Goal: Information Seeking & Learning: Learn about a topic

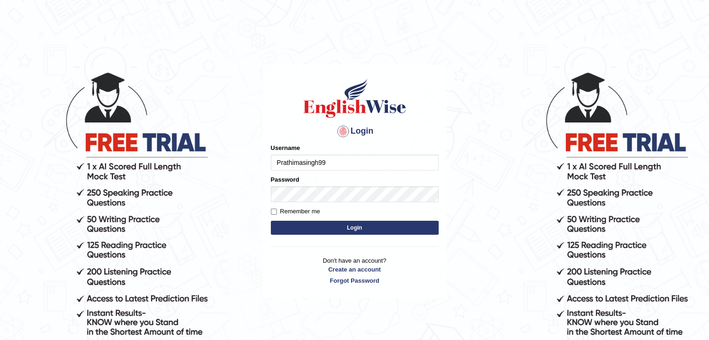
type input "Prathimasingh99"
click at [271, 206] on form "Please fix the following errors: Username Prathimasingh99 Password Remember me …" at bounding box center [355, 191] width 168 height 94
click at [276, 213] on input "Remember me" at bounding box center [274, 212] width 6 height 6
checkbox input "true"
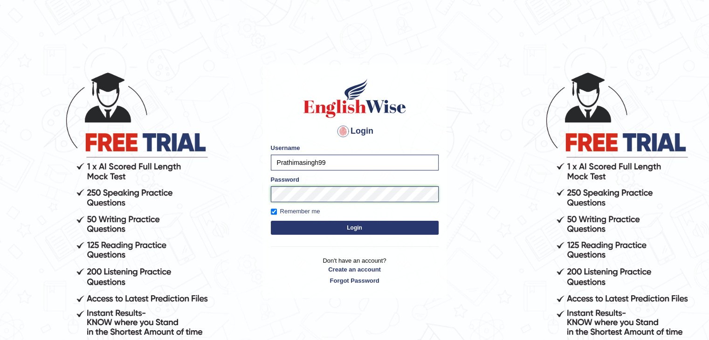
click at [271, 221] on button "Login" at bounding box center [355, 228] width 168 height 14
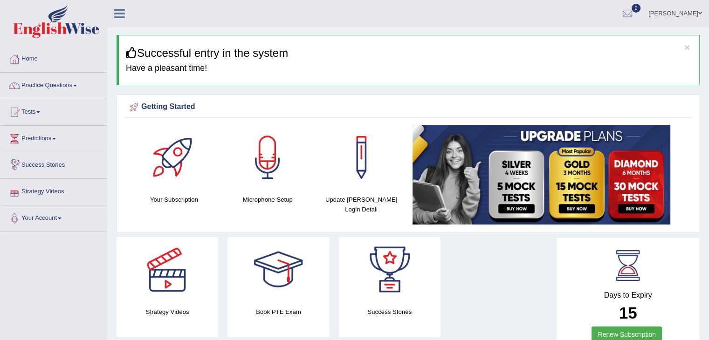
click at [51, 192] on link "Strategy Videos" at bounding box center [53, 190] width 106 height 23
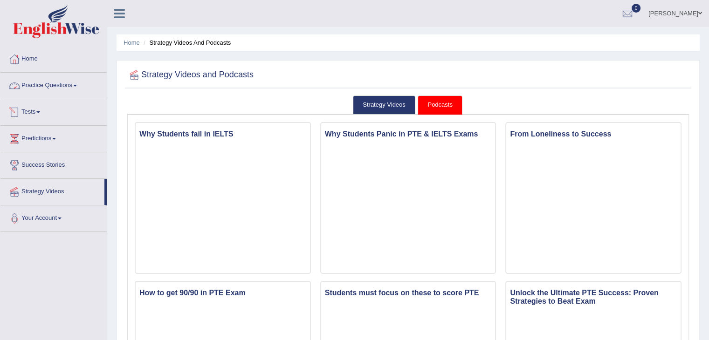
click at [52, 85] on link "Practice Questions" at bounding box center [53, 84] width 106 height 23
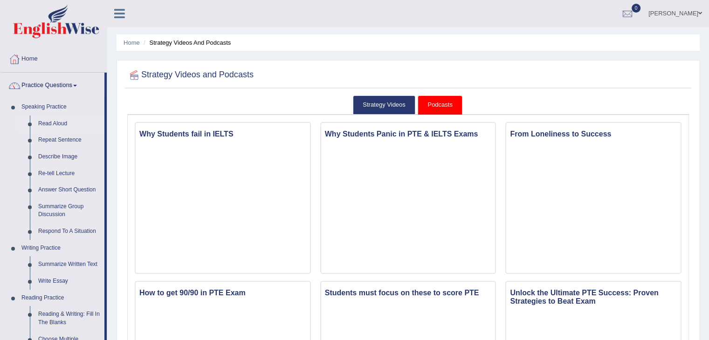
click at [55, 124] on link "Read Aloud" at bounding box center [69, 124] width 70 height 17
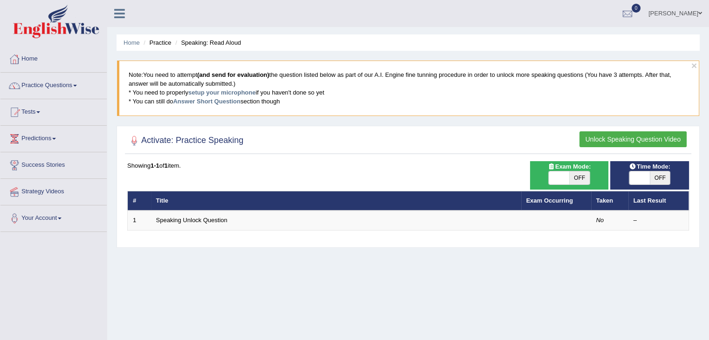
click at [656, 137] on button "Unlock Speaking Question Video" at bounding box center [633, 139] width 107 height 16
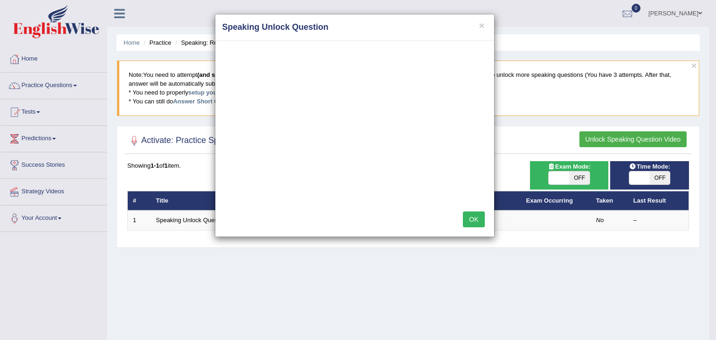
click at [473, 222] on button "OK" at bounding box center [473, 220] width 21 height 16
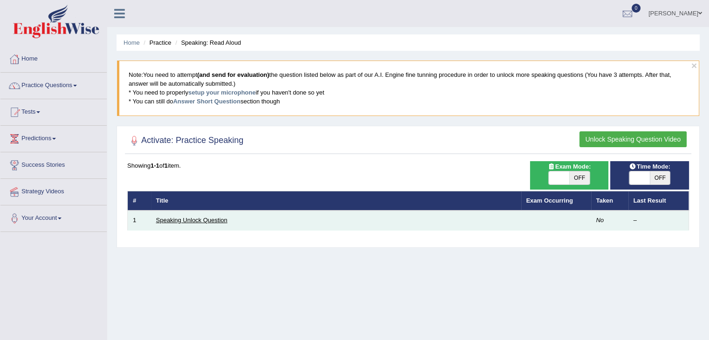
click at [198, 221] on link "Speaking Unlock Question" at bounding box center [191, 220] width 71 height 7
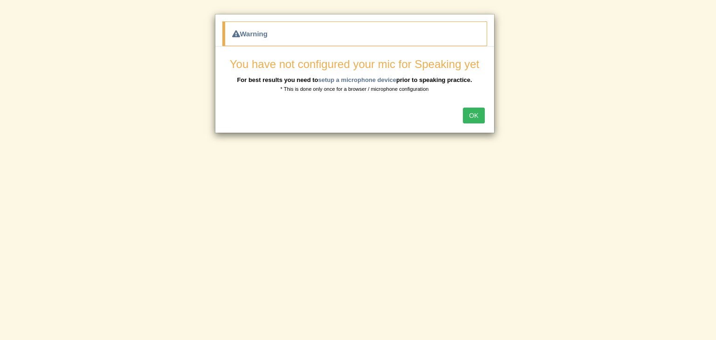
click at [470, 112] on button "OK" at bounding box center [473, 116] width 21 height 16
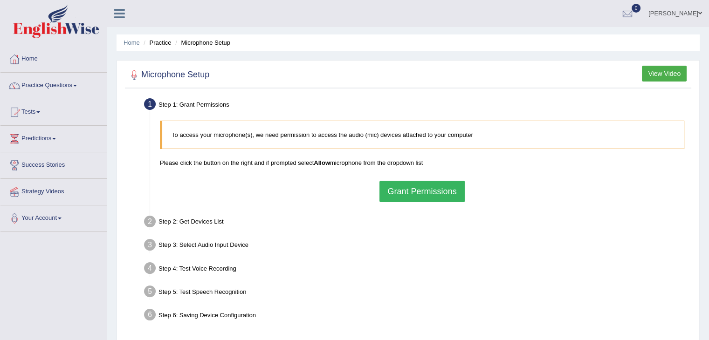
click at [431, 188] on button "Grant Permissions" at bounding box center [422, 191] width 85 height 21
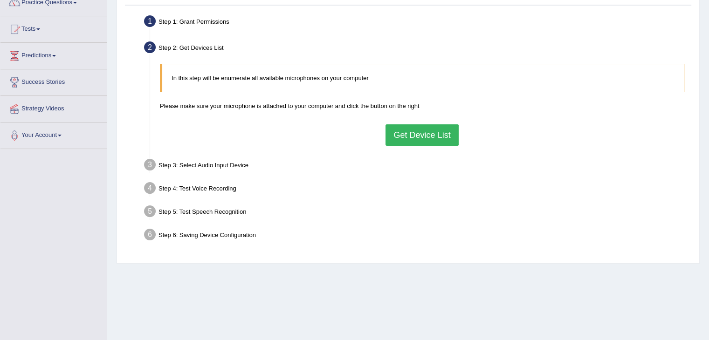
scroll to position [82, 0]
click at [419, 134] on button "Get Device List" at bounding box center [422, 135] width 73 height 21
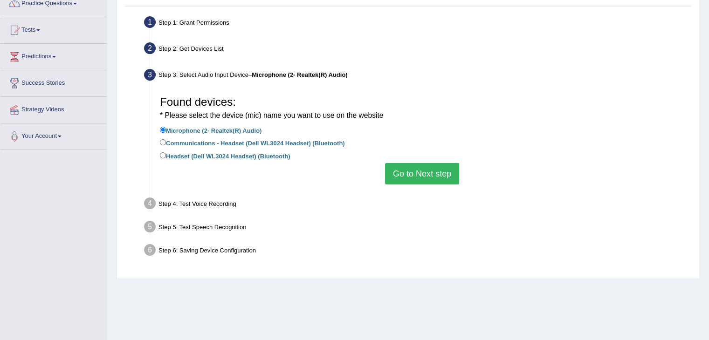
click at [179, 153] on label "Headset (Dell WL3024 Headset) (Bluetooth)" at bounding box center [225, 156] width 131 height 10
click at [166, 153] on input "Headset (Dell WL3024 Headset) (Bluetooth)" at bounding box center [163, 155] width 6 height 6
radio input "true"
click at [425, 167] on button "Go to Next step" at bounding box center [422, 173] width 74 height 21
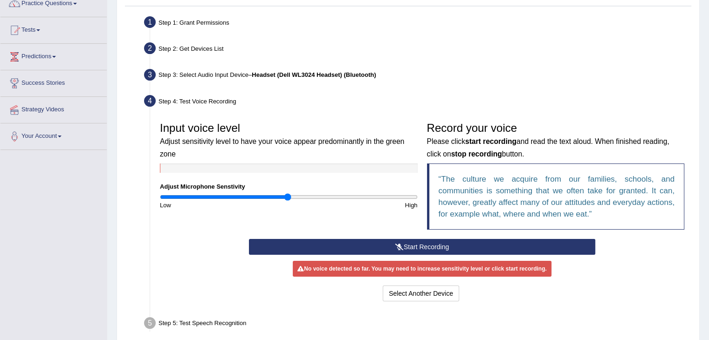
click at [420, 242] on button "Start Recording" at bounding box center [422, 247] width 346 height 16
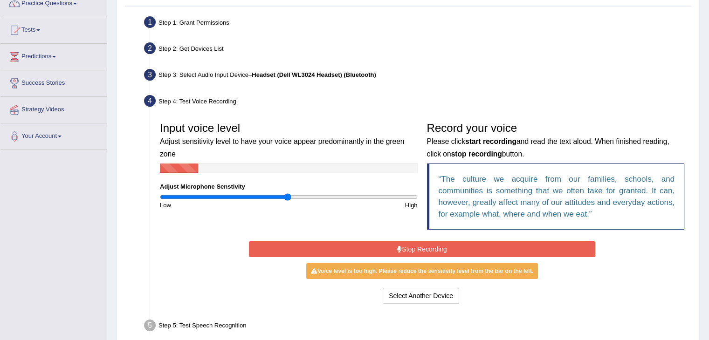
click at [392, 252] on button "Stop Recording" at bounding box center [422, 250] width 346 height 16
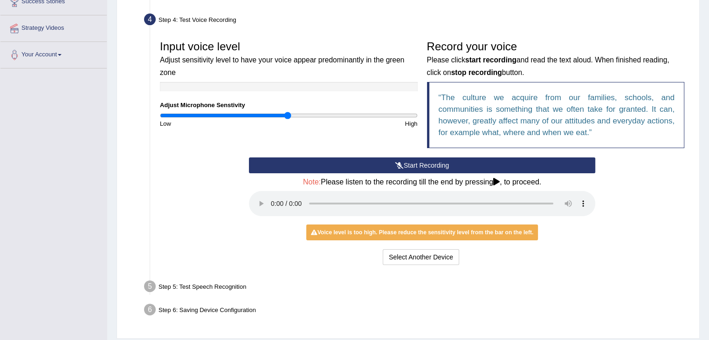
scroll to position [192, 0]
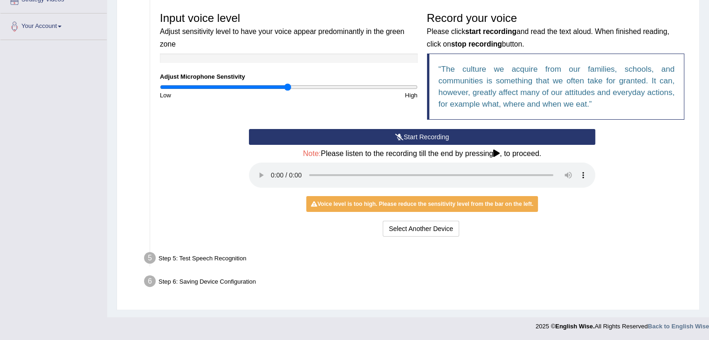
click at [206, 258] on div "Step 5: Test Speech Recognition" at bounding box center [417, 259] width 555 height 21
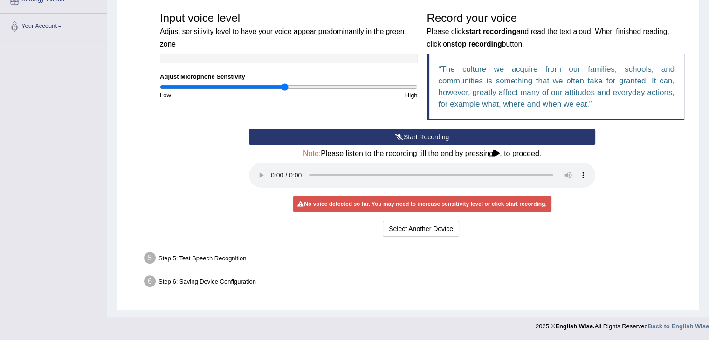
type input "0.98"
click at [284, 89] on input "range" at bounding box center [289, 86] width 258 height 7
click at [442, 224] on button "Select Another Device" at bounding box center [421, 229] width 76 height 16
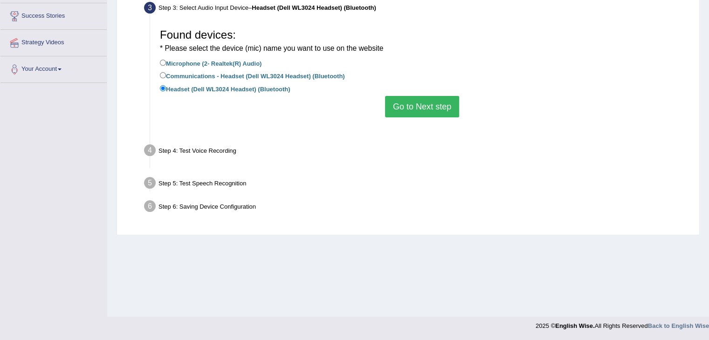
scroll to position [149, 0]
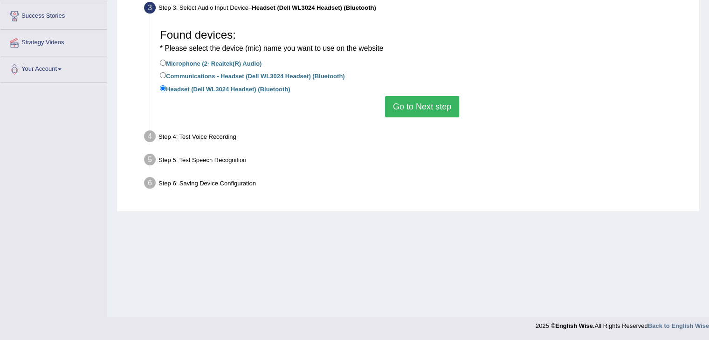
click at [212, 132] on div "Step 4: Test Voice Recording" at bounding box center [417, 138] width 555 height 21
click at [201, 170] on div "Step 5: Test Speech Recognition" at bounding box center [417, 161] width 555 height 21
click at [429, 110] on button "Go to Next step" at bounding box center [422, 106] width 74 height 21
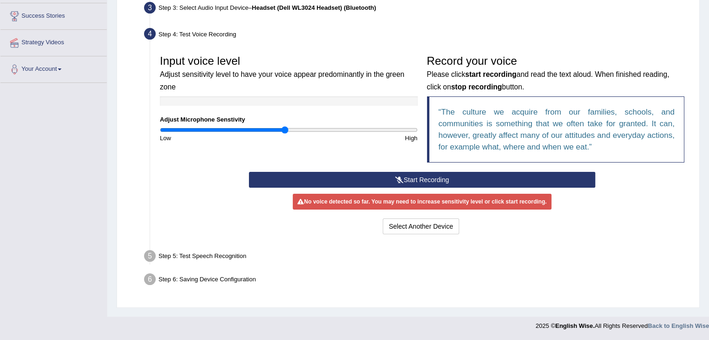
click at [425, 179] on button "Start Recording" at bounding box center [422, 180] width 346 height 16
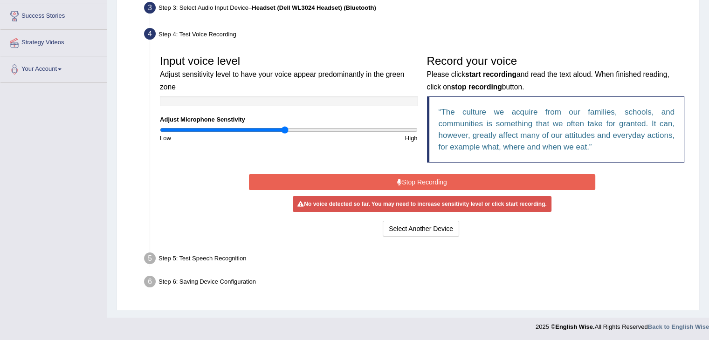
click at [425, 179] on button "Stop Recording" at bounding box center [422, 182] width 346 height 16
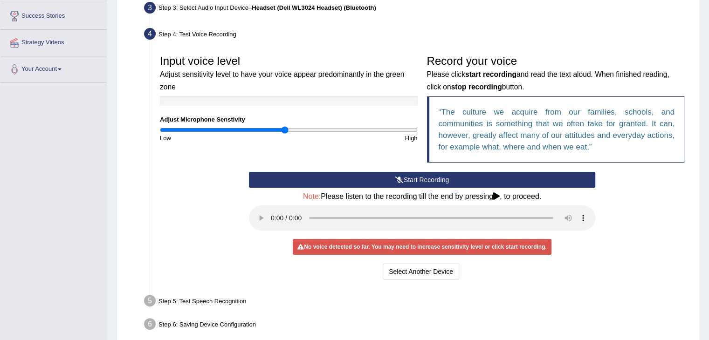
click at [431, 178] on button "Start Recording" at bounding box center [422, 180] width 346 height 16
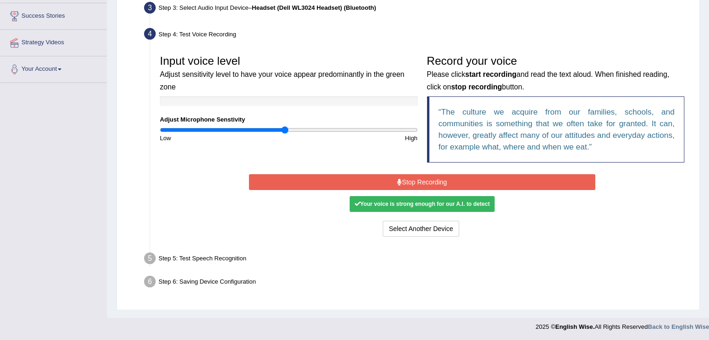
click at [431, 178] on button "Stop Recording" at bounding box center [422, 182] width 346 height 16
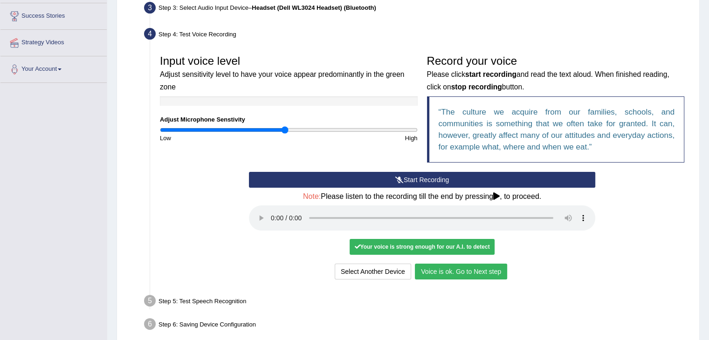
click at [449, 278] on button "Voice is ok. Go to Next step" at bounding box center [461, 272] width 92 height 16
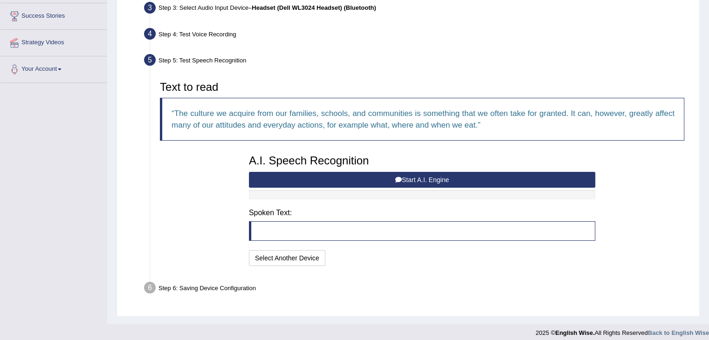
click at [405, 174] on button "Start A.I. Engine" at bounding box center [422, 180] width 346 height 16
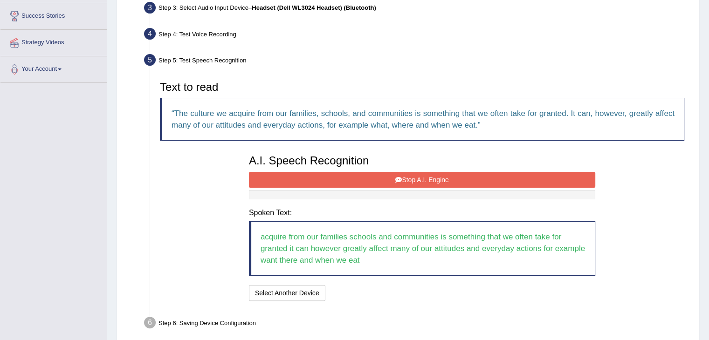
click at [419, 180] on button "Stop A.I. Engine" at bounding box center [422, 180] width 346 height 16
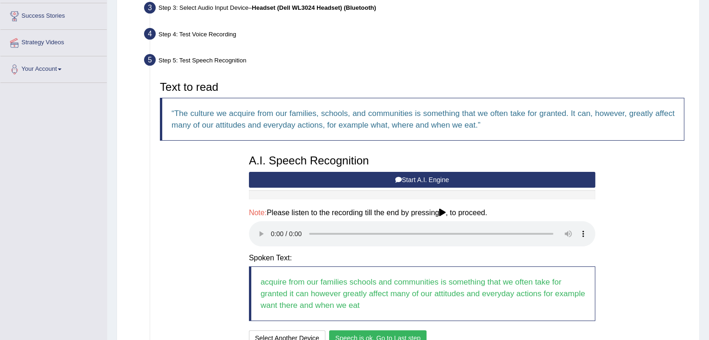
click at [371, 334] on button "Speech is ok. Go to Last step" at bounding box center [377, 339] width 97 height 16
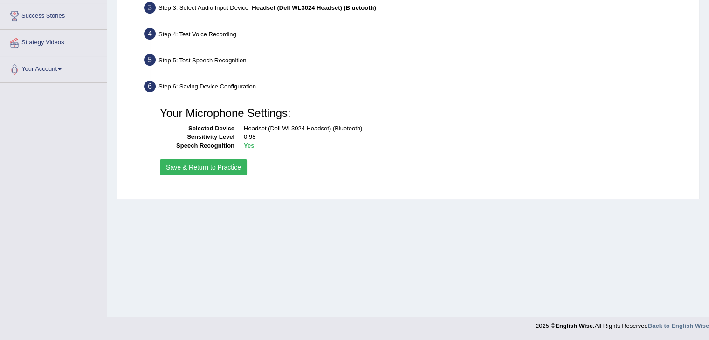
click at [214, 170] on button "Save & Return to Practice" at bounding box center [203, 167] width 87 height 16
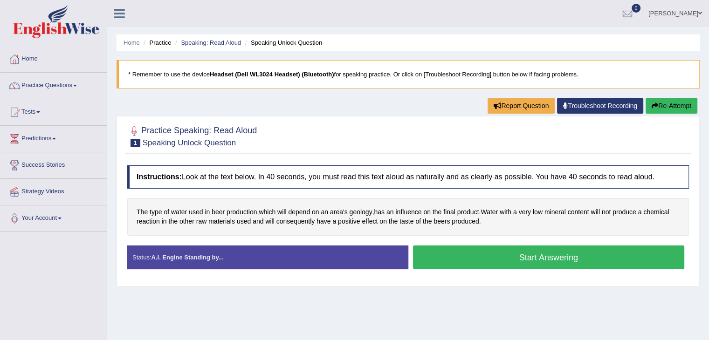
click at [543, 260] on button "Start Answering" at bounding box center [549, 258] width 272 height 24
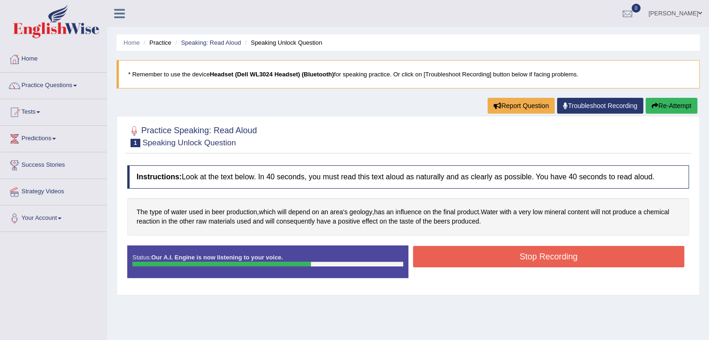
click at [543, 260] on button "Stop Recording" at bounding box center [549, 256] width 272 height 21
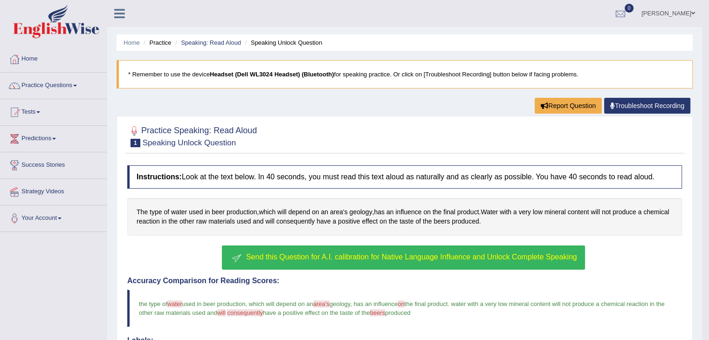
click at [543, 260] on button "Send this Question for A.I. calibration for Native Language Influence and Unloc…" at bounding box center [403, 258] width 363 height 24
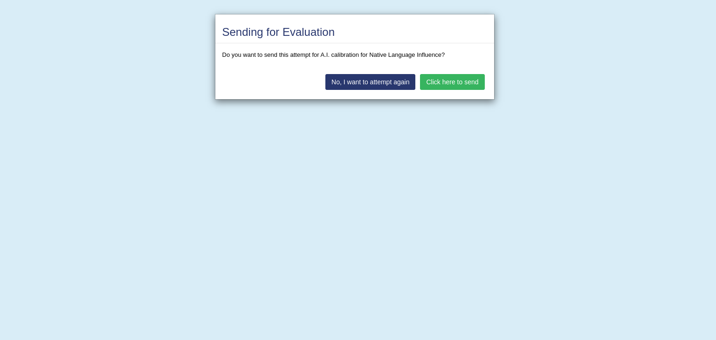
click at [388, 78] on button "No, I want to attempt again" at bounding box center [370, 82] width 90 height 16
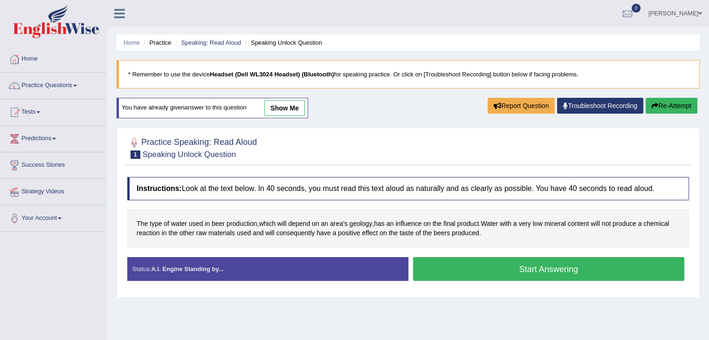
scroll to position [33, 0]
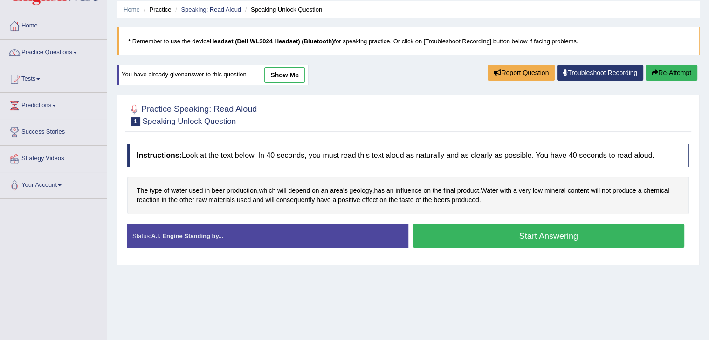
click at [554, 231] on button "Start Answering" at bounding box center [549, 236] width 272 height 24
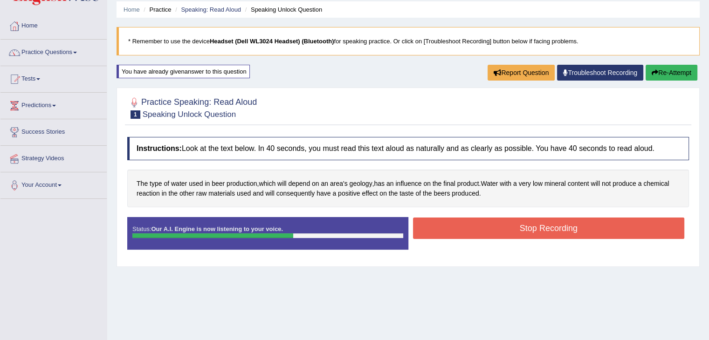
click at [554, 231] on button "Stop Recording" at bounding box center [549, 228] width 272 height 21
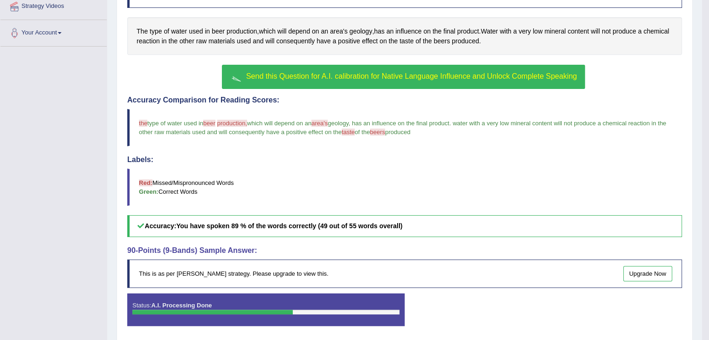
scroll to position [217, 0]
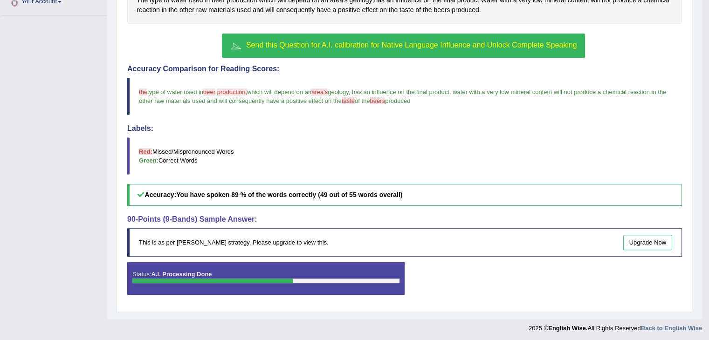
click at [380, 48] on button "Send this Question for A.I. calibration for Native Language Influence and Unloc…" at bounding box center [403, 46] width 363 height 24
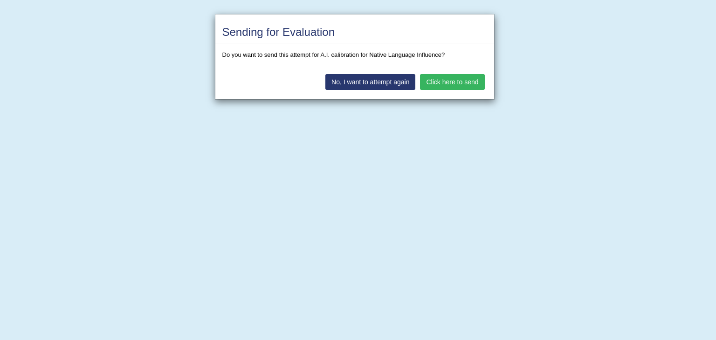
click at [445, 79] on button "Click here to send" at bounding box center [452, 82] width 64 height 16
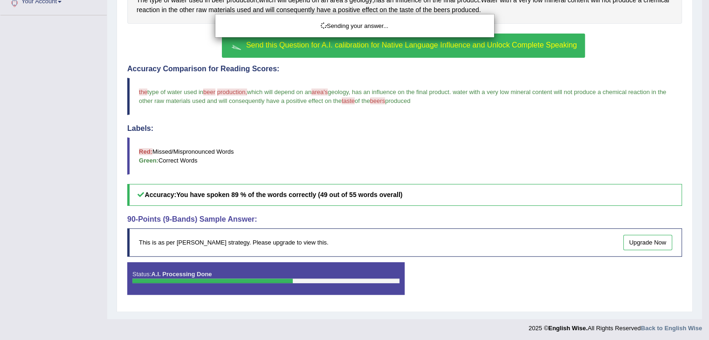
scroll to position [191, 0]
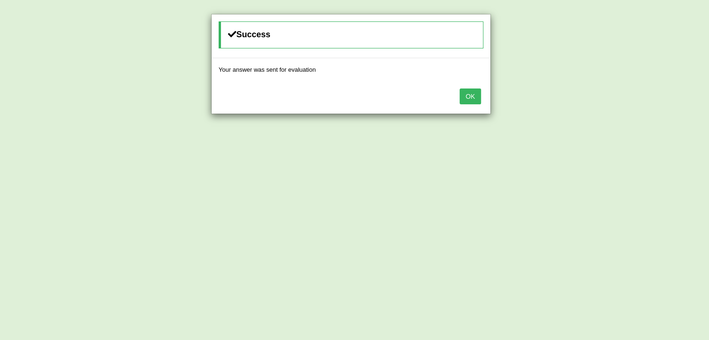
click at [473, 99] on button "OK" at bounding box center [470, 97] width 21 height 16
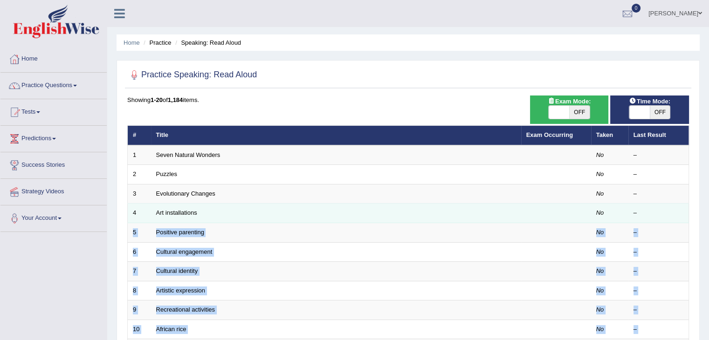
drag, startPoint x: 708, startPoint y: 106, endPoint x: 688, endPoint y: 209, distance: 105.0
click at [688, 209] on div "Home Practice Speaking: Read Aloud Practice Speaking: Read Aloud Time Mode: ON …" at bounding box center [408, 297] width 602 height 594
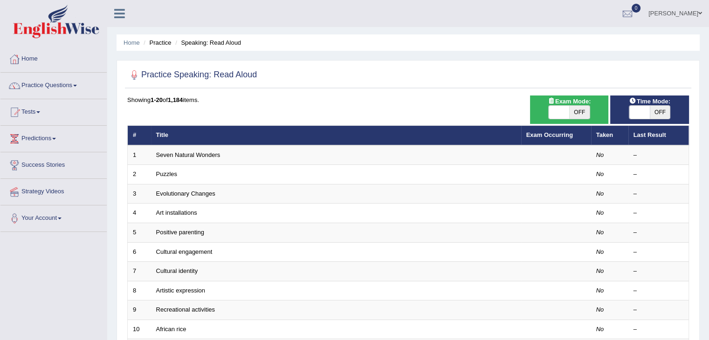
click at [404, 88] on div "Practice Speaking: Read Aloud" at bounding box center [408, 76] width 566 height 23
click at [582, 118] on span "OFF" at bounding box center [579, 112] width 21 height 13
checkbox input "true"
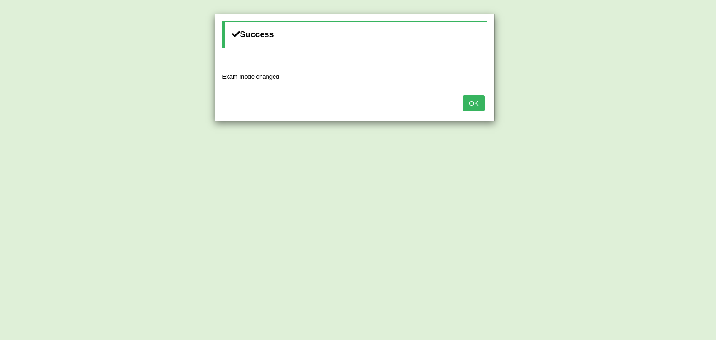
click at [475, 109] on button "OK" at bounding box center [473, 104] width 21 height 16
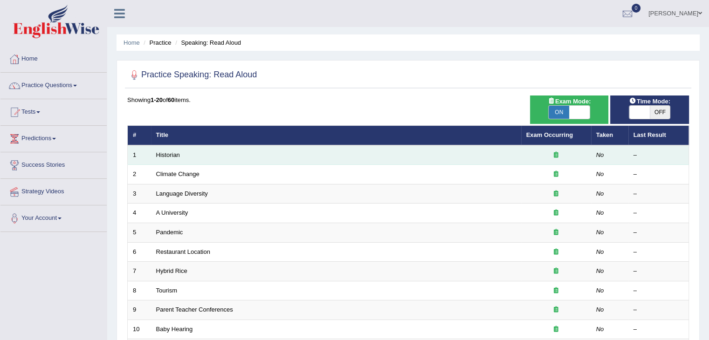
click at [182, 157] on td "Historian" at bounding box center [336, 155] width 370 height 20
click at [166, 154] on link "Historian" at bounding box center [168, 155] width 24 height 7
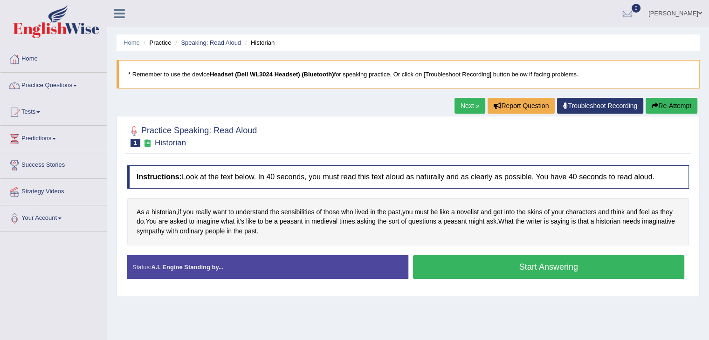
click at [520, 267] on button "Start Answering" at bounding box center [549, 267] width 272 height 24
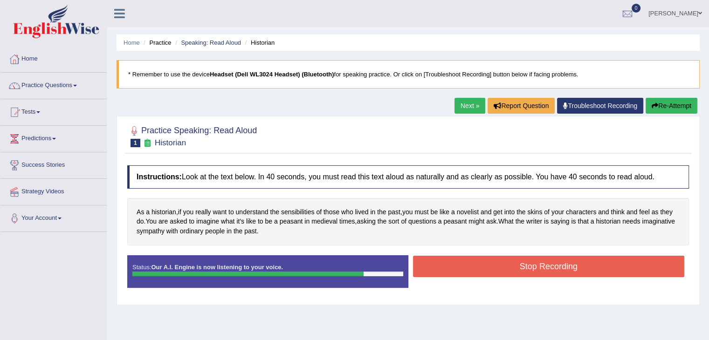
click at [520, 267] on button "Stop Recording" at bounding box center [549, 266] width 272 height 21
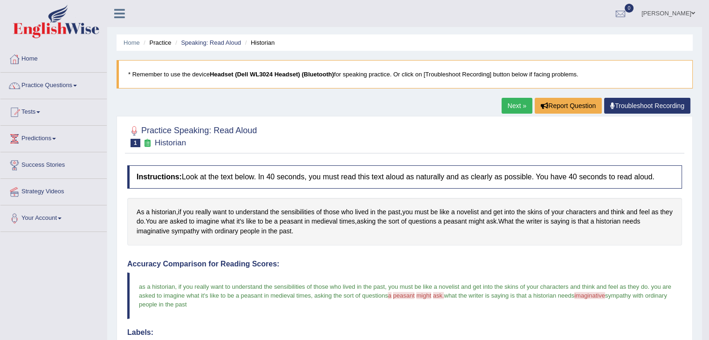
click at [508, 99] on link "Next »" at bounding box center [517, 106] width 31 height 16
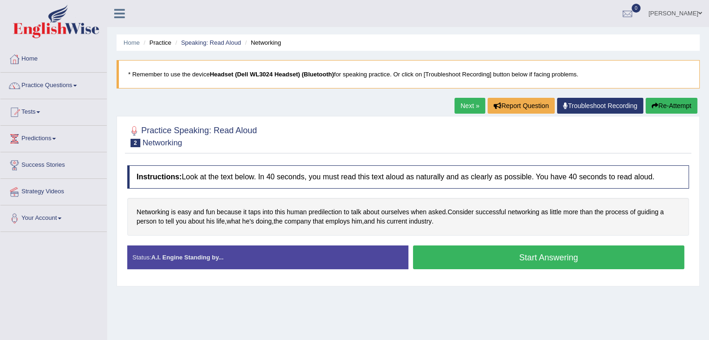
click at [561, 265] on button "Start Answering" at bounding box center [549, 258] width 272 height 24
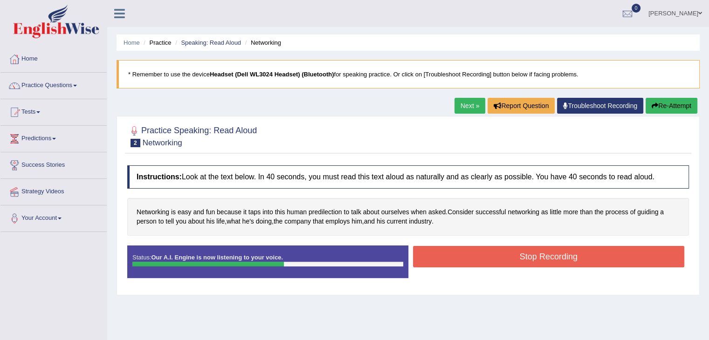
click at [554, 256] on button "Stop Recording" at bounding box center [549, 256] width 272 height 21
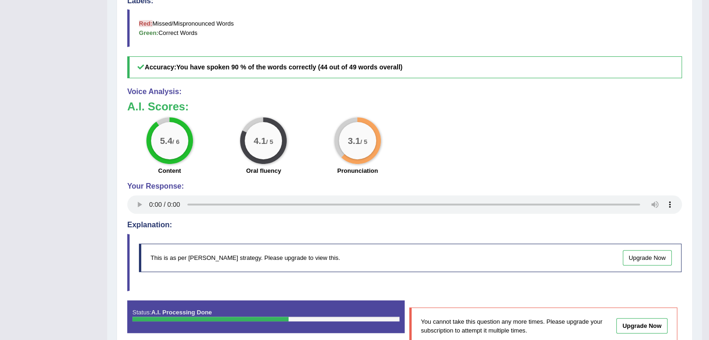
scroll to position [309, 0]
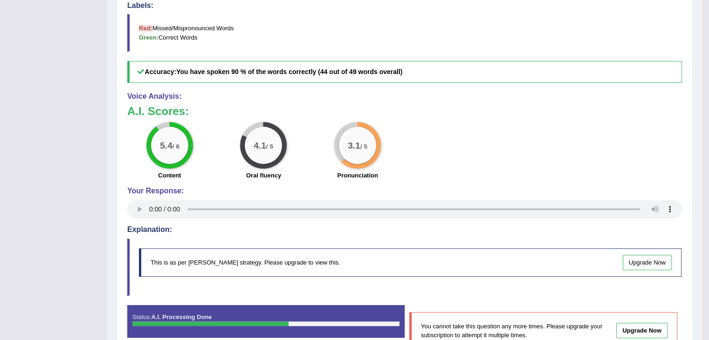
click at [654, 262] on link "Upgrade Now" at bounding box center [647, 262] width 49 height 15
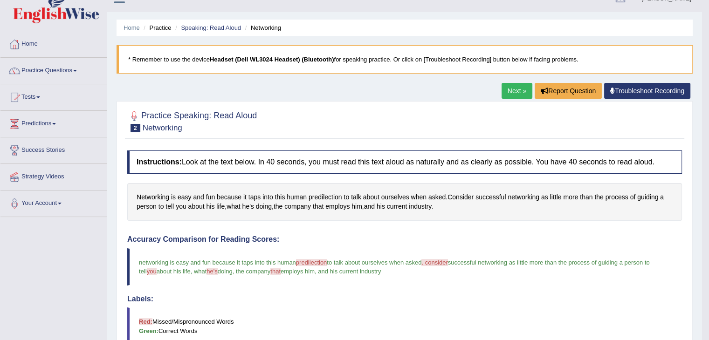
scroll to position [9, 0]
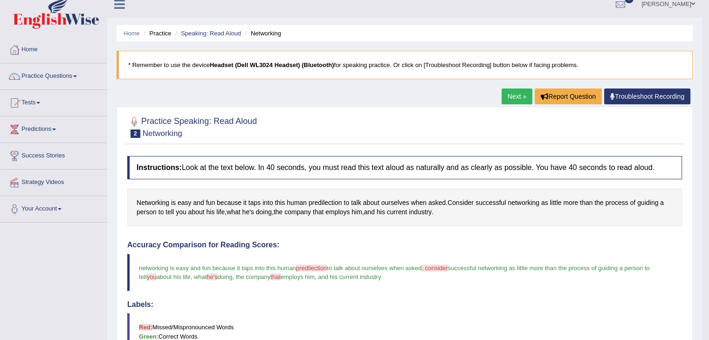
click at [504, 97] on link "Next »" at bounding box center [517, 97] width 31 height 16
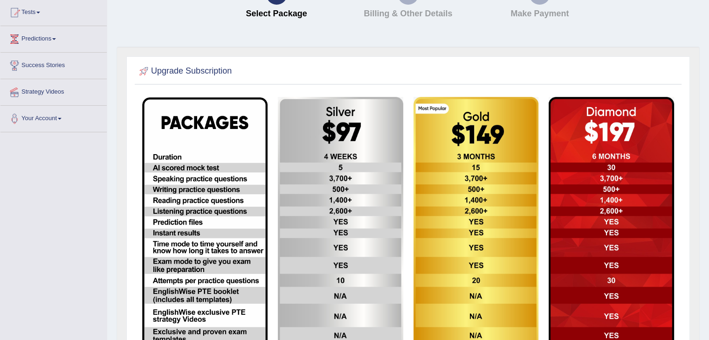
scroll to position [101, 0]
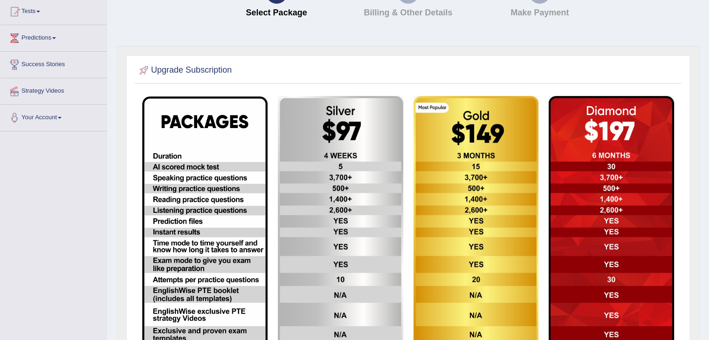
click at [338, 204] on img at bounding box center [340, 237] width 125 height 283
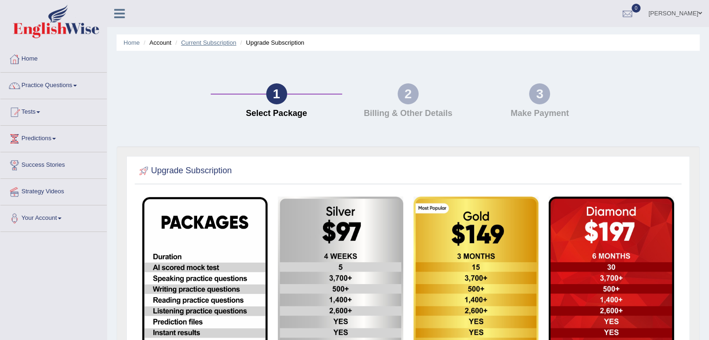
click at [220, 42] on link "Current Subscription" at bounding box center [208, 42] width 55 height 7
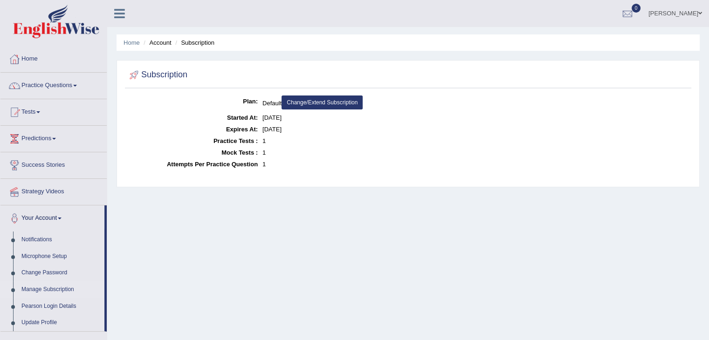
click at [158, 42] on li "Account" at bounding box center [156, 42] width 30 height 9
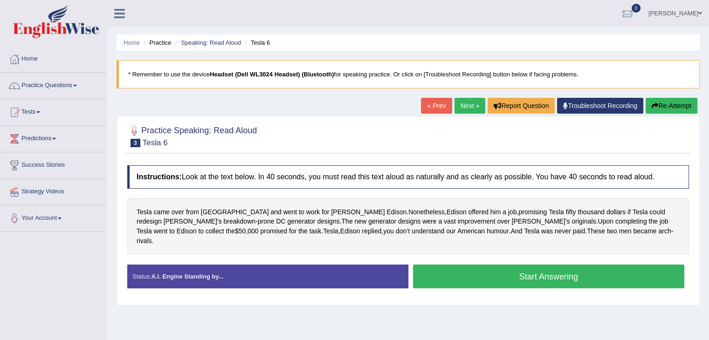
click at [495, 269] on button "Start Answering" at bounding box center [549, 277] width 272 height 24
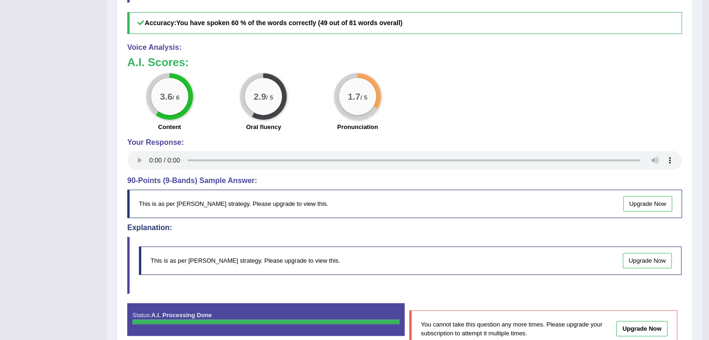
scroll to position [382, 0]
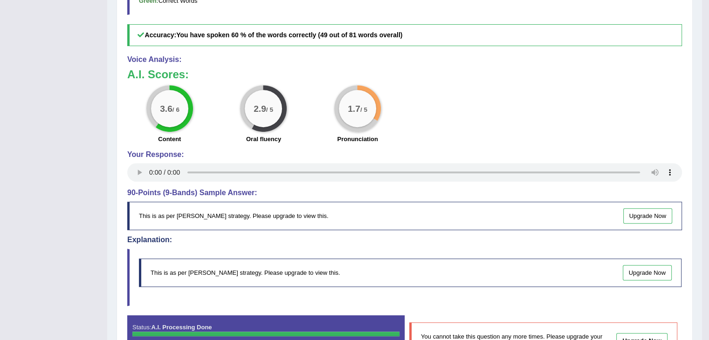
click at [651, 208] on link "Upgrade Now" at bounding box center [647, 215] width 49 height 15
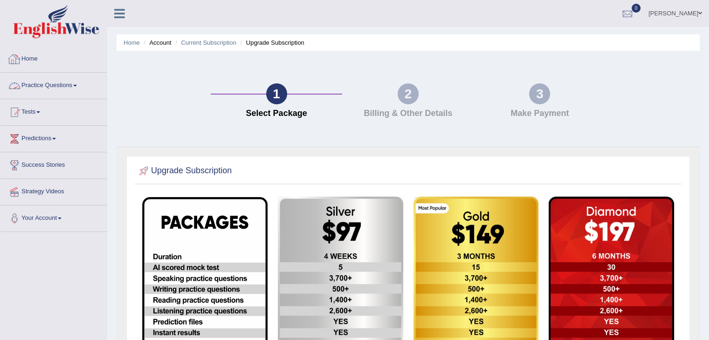
click at [63, 86] on link "Practice Questions" at bounding box center [53, 84] width 106 height 23
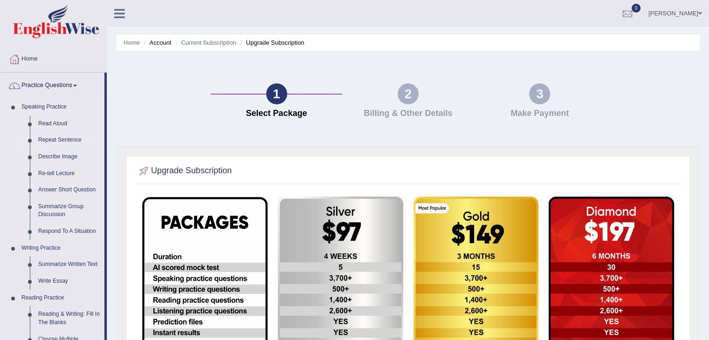
click at [49, 139] on link "Repeat Sentence" at bounding box center [69, 140] width 70 height 17
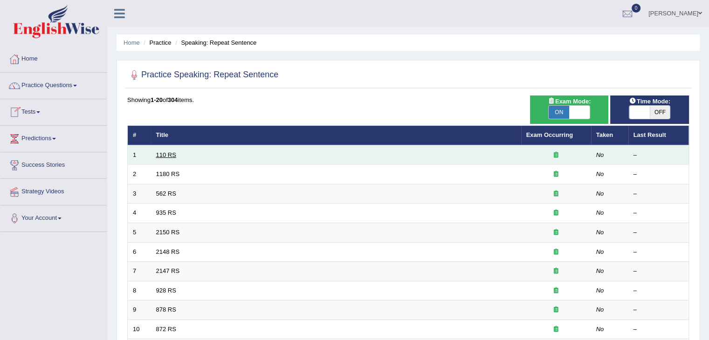
click at [168, 154] on link "110 RS" at bounding box center [166, 155] width 20 height 7
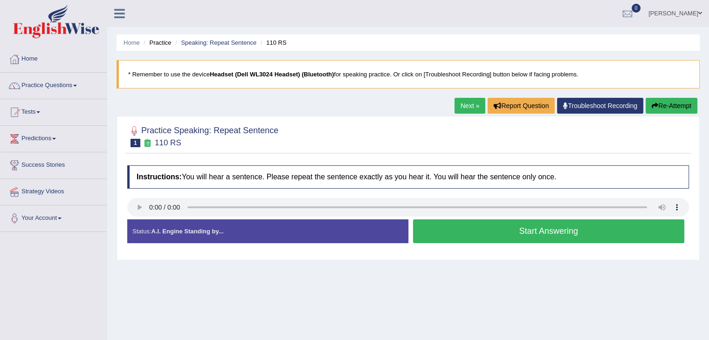
click at [453, 229] on button "Start Answering" at bounding box center [549, 232] width 272 height 24
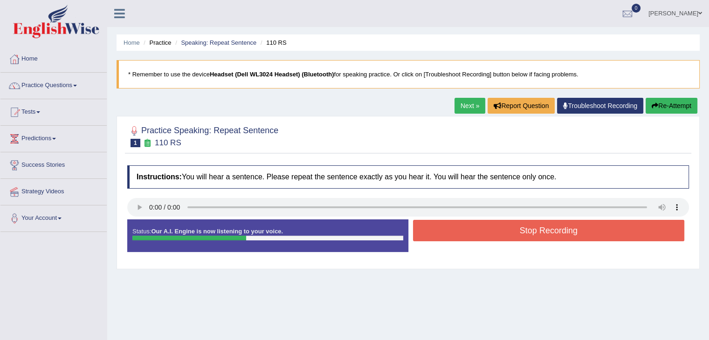
click at [453, 229] on button "Stop Recording" at bounding box center [549, 230] width 272 height 21
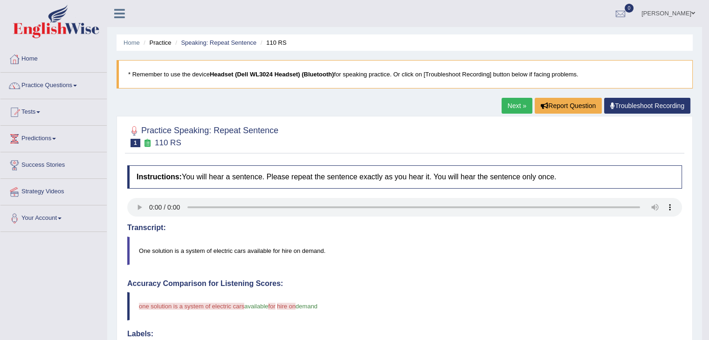
click at [511, 107] on link "Next »" at bounding box center [517, 106] width 31 height 16
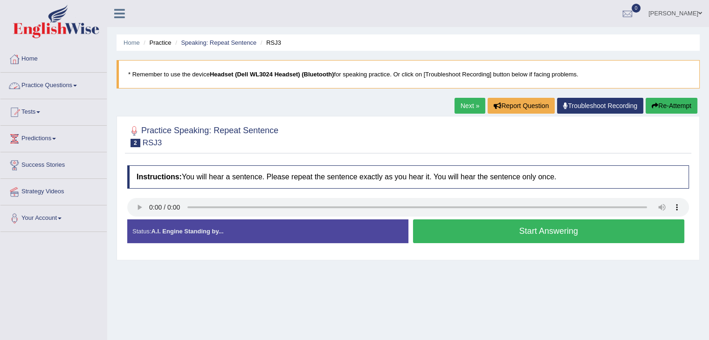
click at [56, 86] on link "Practice Questions" at bounding box center [53, 84] width 106 height 23
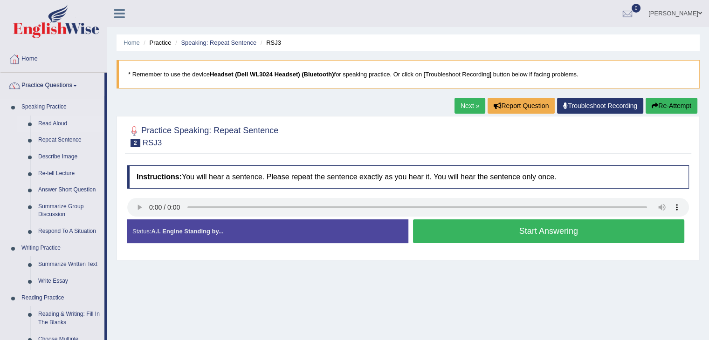
click at [43, 122] on link "Read Aloud" at bounding box center [69, 124] width 70 height 17
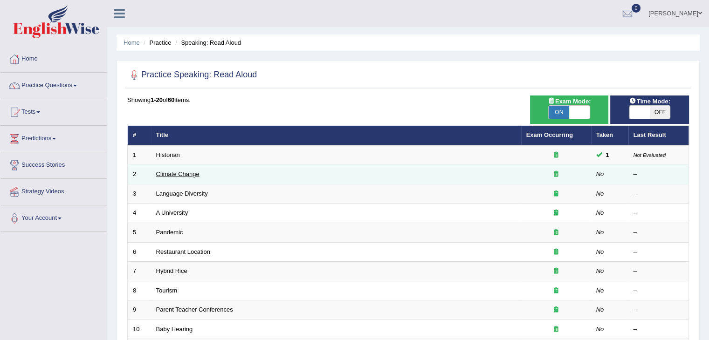
click at [188, 172] on link "Climate Change" at bounding box center [177, 174] width 43 height 7
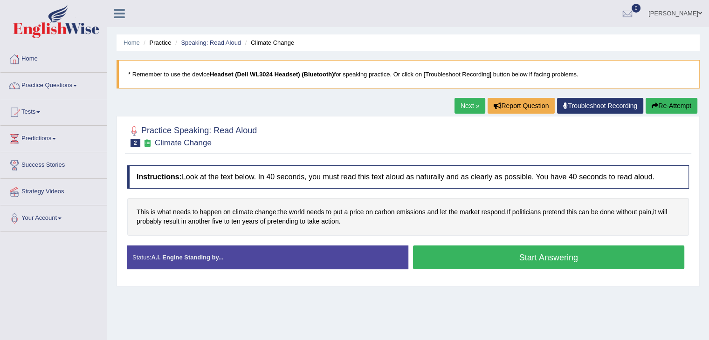
click at [518, 251] on button "Start Answering" at bounding box center [549, 258] width 272 height 24
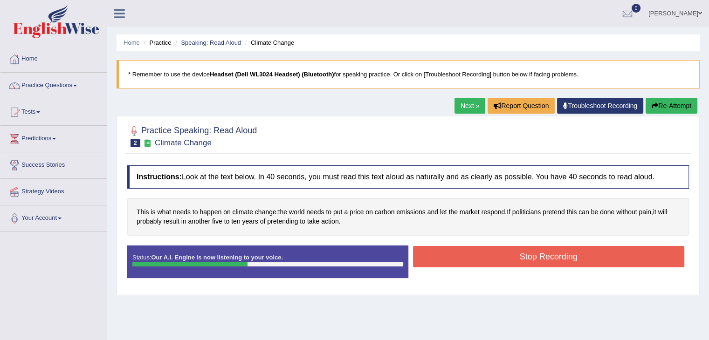
click at [518, 251] on button "Stop Recording" at bounding box center [549, 256] width 272 height 21
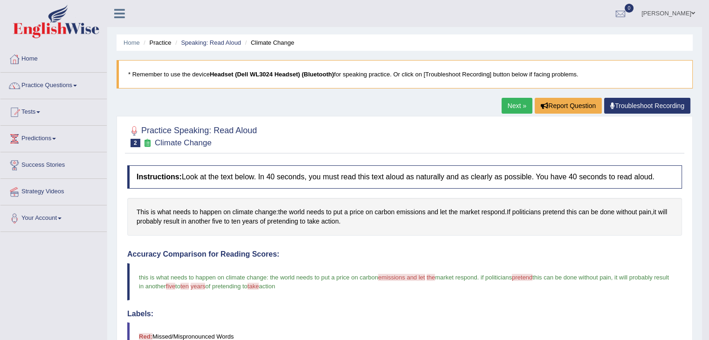
click at [513, 105] on link "Next »" at bounding box center [517, 106] width 31 height 16
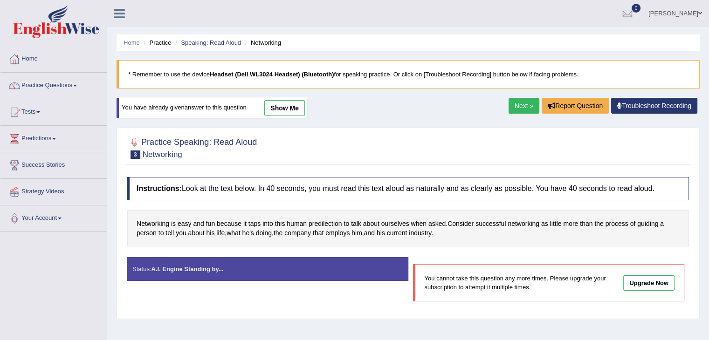
click at [525, 21] on ul "Prathima Singh Toggle navigation Username: PrathimaSingh99 Access Type: Online …" at bounding box center [498, 13] width 421 height 27
click at [526, 101] on link "Next »" at bounding box center [524, 106] width 31 height 16
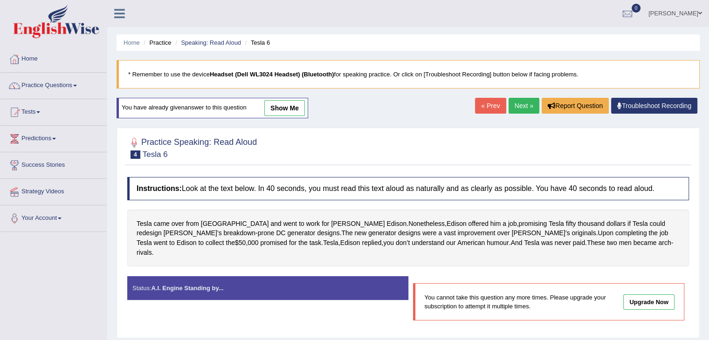
click at [526, 101] on link "Next »" at bounding box center [524, 106] width 31 height 16
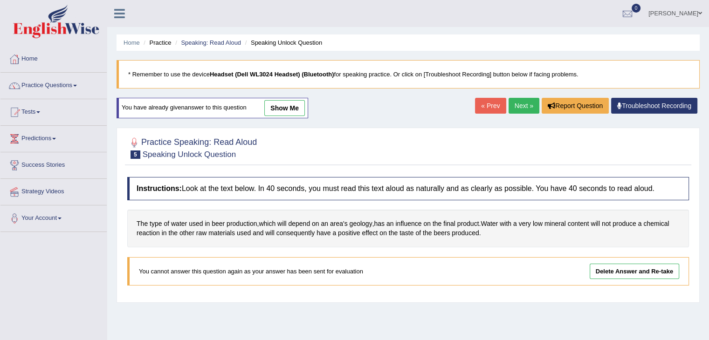
click at [516, 106] on link "Next »" at bounding box center [524, 106] width 31 height 16
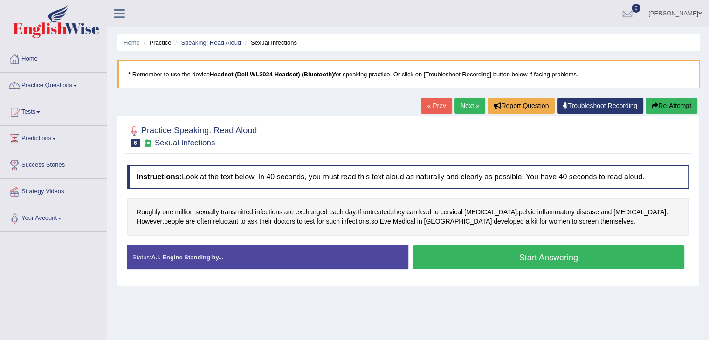
click at [519, 259] on button "Start Answering" at bounding box center [549, 258] width 272 height 24
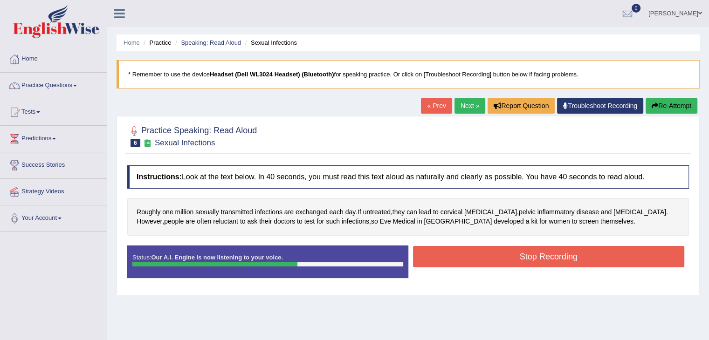
click at [519, 259] on button "Stop Recording" at bounding box center [549, 256] width 272 height 21
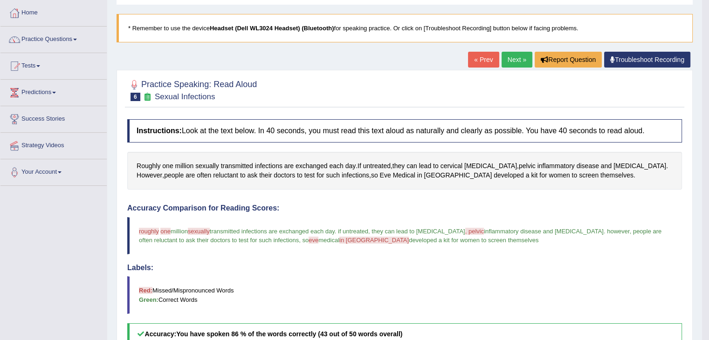
scroll to position [45, 0]
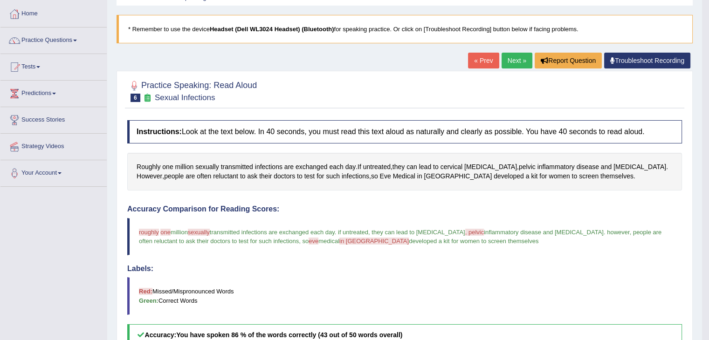
click at [507, 60] on link "Next »" at bounding box center [517, 61] width 31 height 16
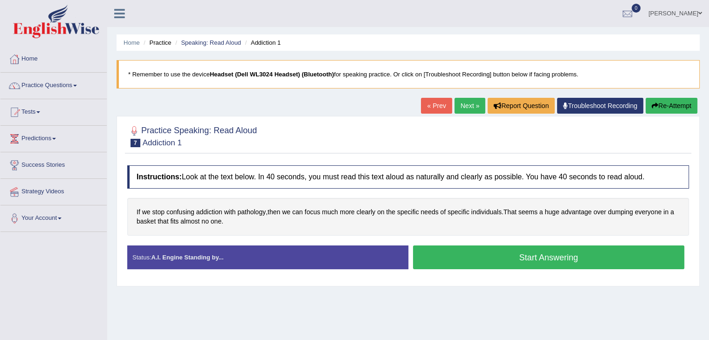
click at [556, 256] on button "Start Answering" at bounding box center [549, 258] width 272 height 24
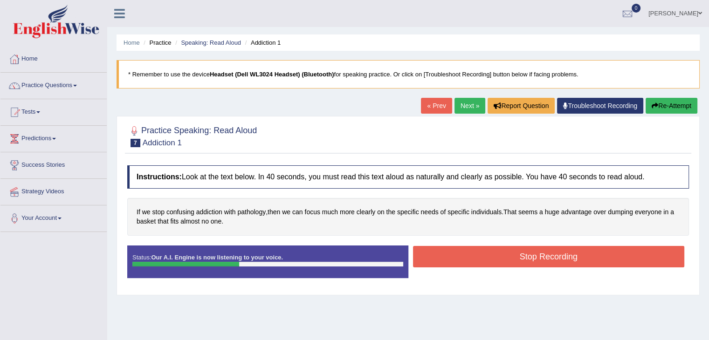
click at [556, 256] on button "Stop Recording" at bounding box center [549, 256] width 272 height 21
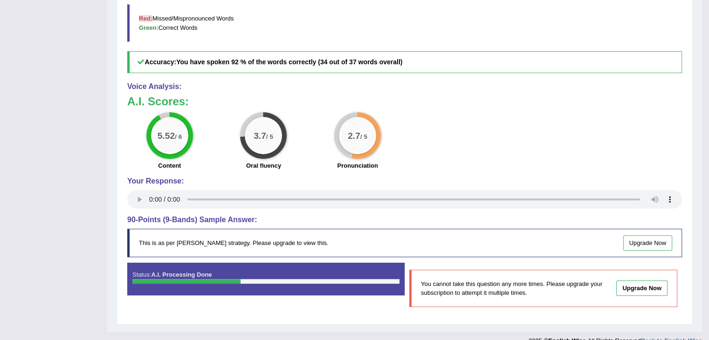
scroll to position [332, 0]
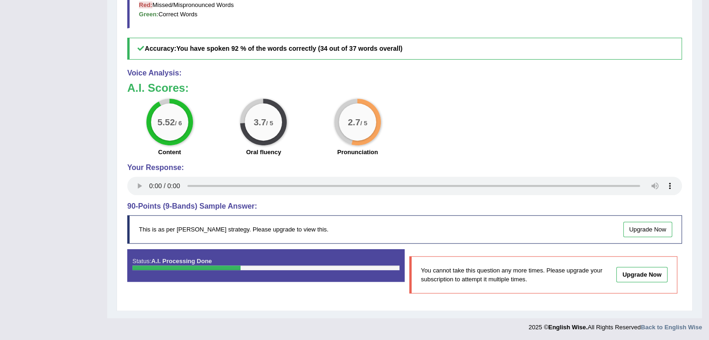
click at [645, 233] on link "Upgrade Now" at bounding box center [647, 229] width 49 height 15
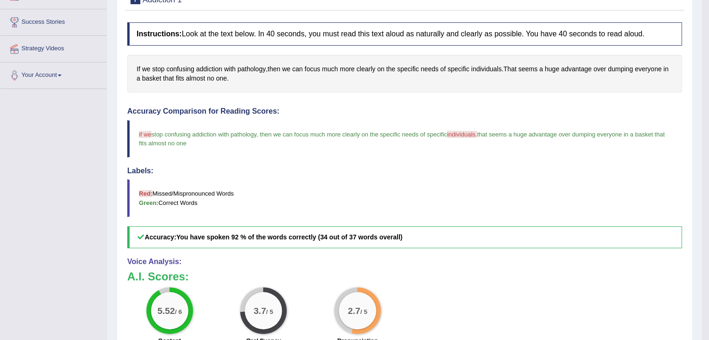
scroll to position [0, 0]
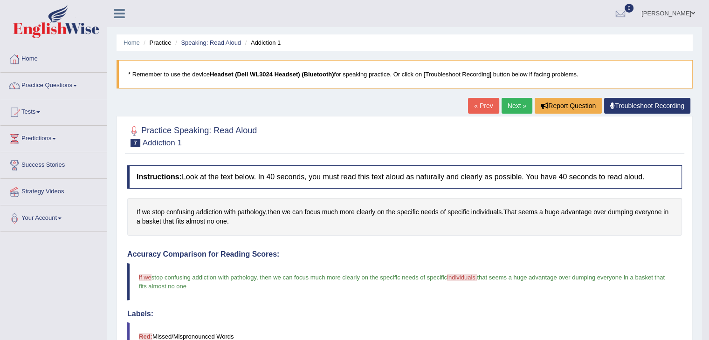
click at [518, 101] on link "Next »" at bounding box center [517, 106] width 31 height 16
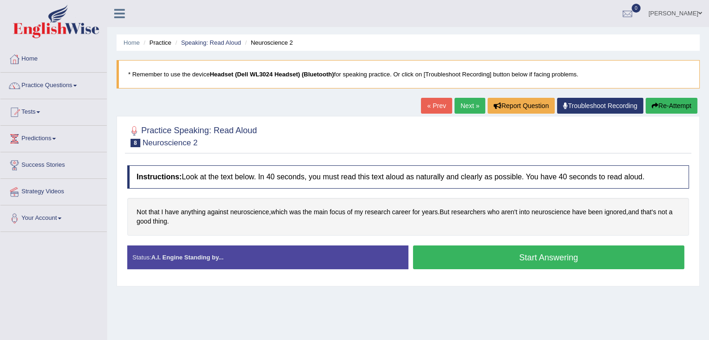
click at [516, 259] on button "Start Answering" at bounding box center [549, 258] width 272 height 24
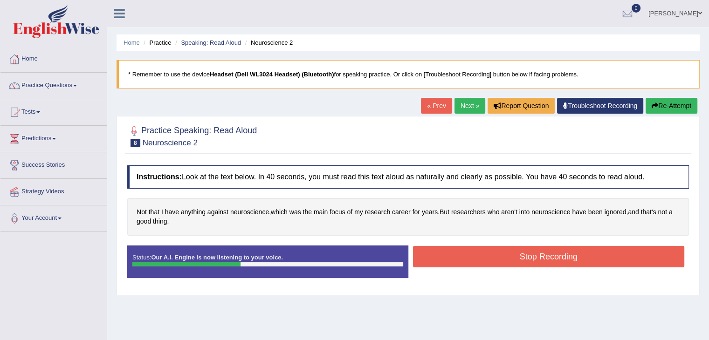
click at [516, 259] on button "Stop Recording" at bounding box center [549, 256] width 272 height 21
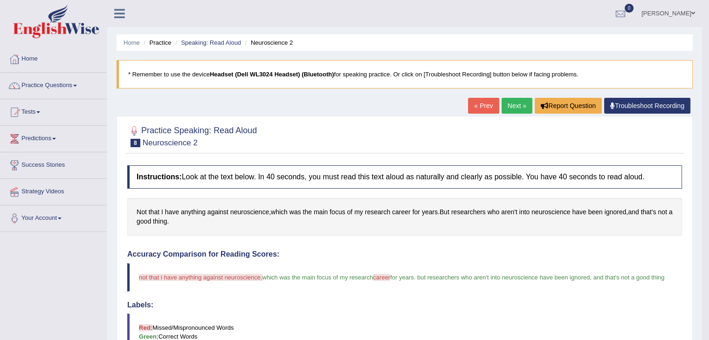
click at [505, 107] on link "Next »" at bounding box center [517, 106] width 31 height 16
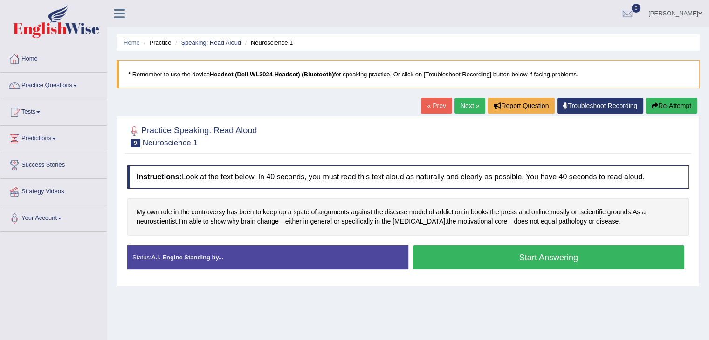
click at [453, 258] on button "Start Answering" at bounding box center [549, 258] width 272 height 24
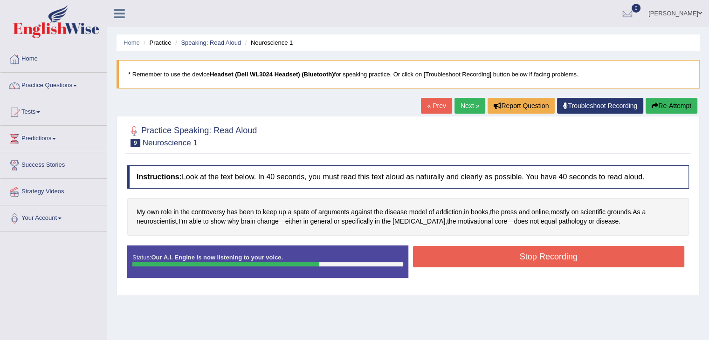
click at [453, 258] on button "Stop Recording" at bounding box center [549, 256] width 272 height 21
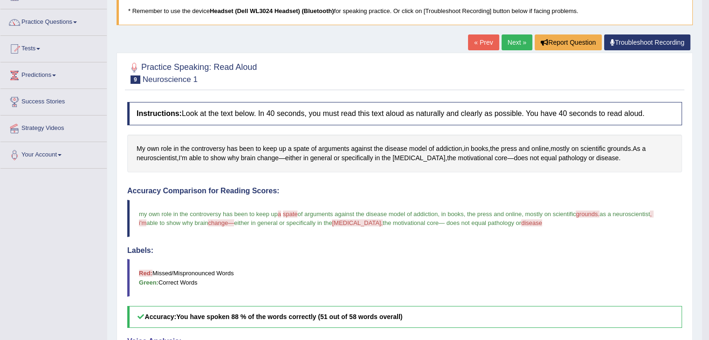
scroll to position [41, 0]
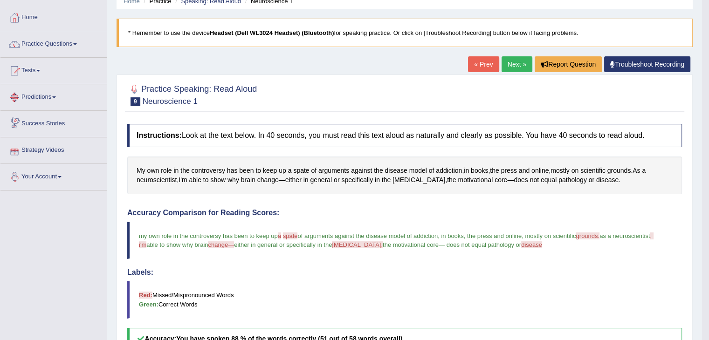
click at [56, 97] on span at bounding box center [54, 98] width 4 height 2
click at [49, 138] on link "Success Stories" at bounding box center [53, 139] width 106 height 23
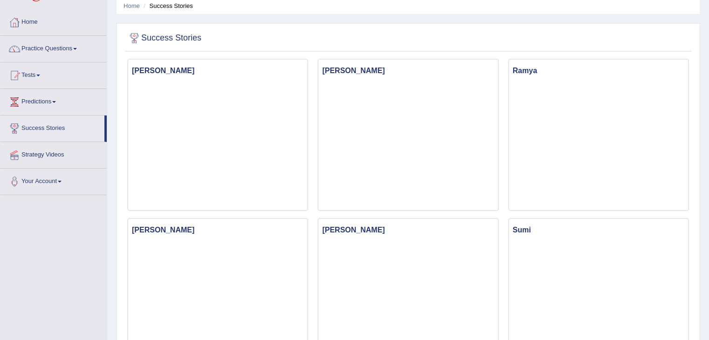
scroll to position [17, 0]
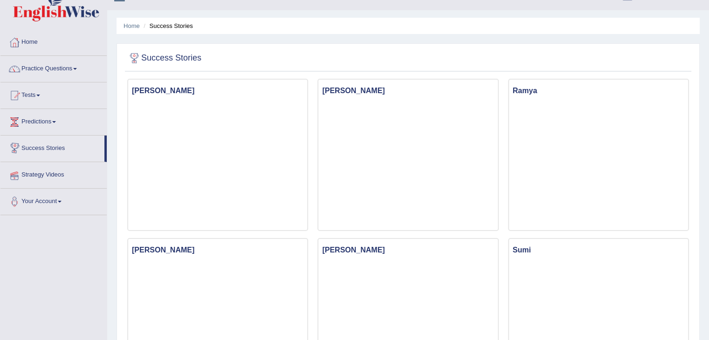
click at [48, 179] on link "Strategy Videos" at bounding box center [53, 173] width 106 height 23
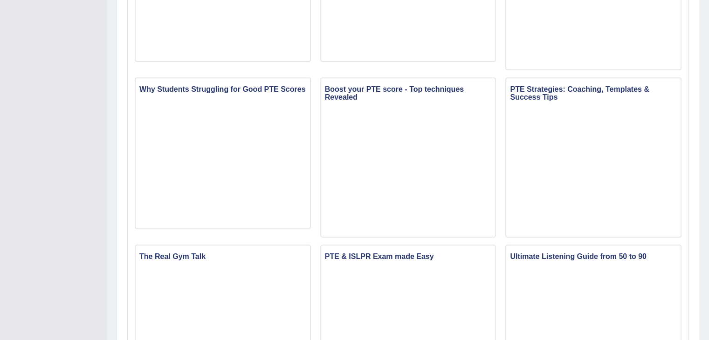
scroll to position [373, 0]
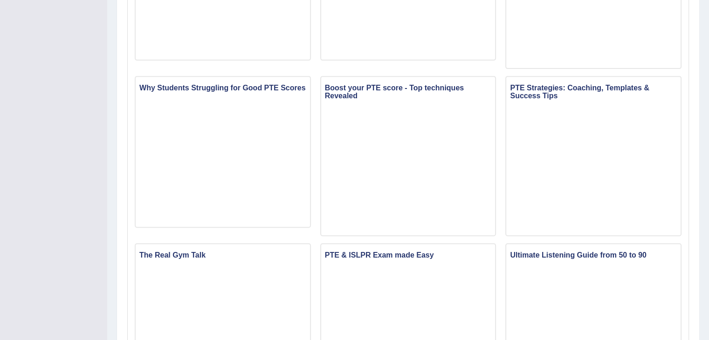
drag, startPoint x: 711, startPoint y: 92, endPoint x: 711, endPoint y: 215, distance: 123.1
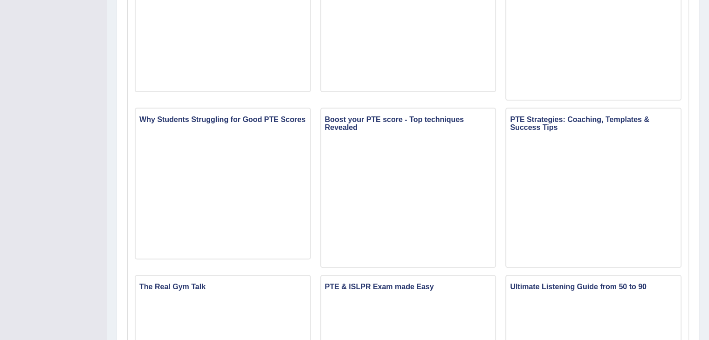
scroll to position [43, 0]
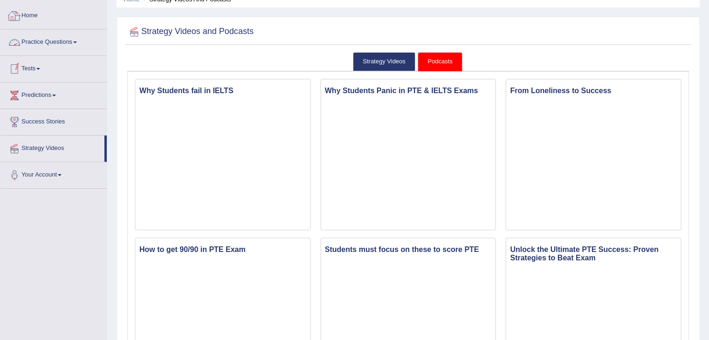
click at [74, 44] on link "Practice Questions" at bounding box center [53, 40] width 106 height 23
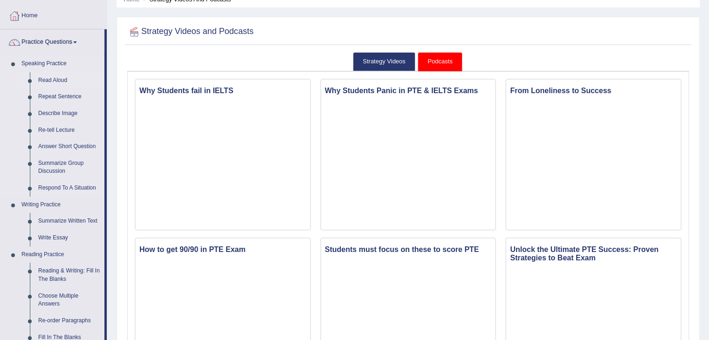
click at [52, 76] on link "Read Aloud" at bounding box center [69, 80] width 70 height 17
